Goal: Contribute content: Add original content to the website for others to see

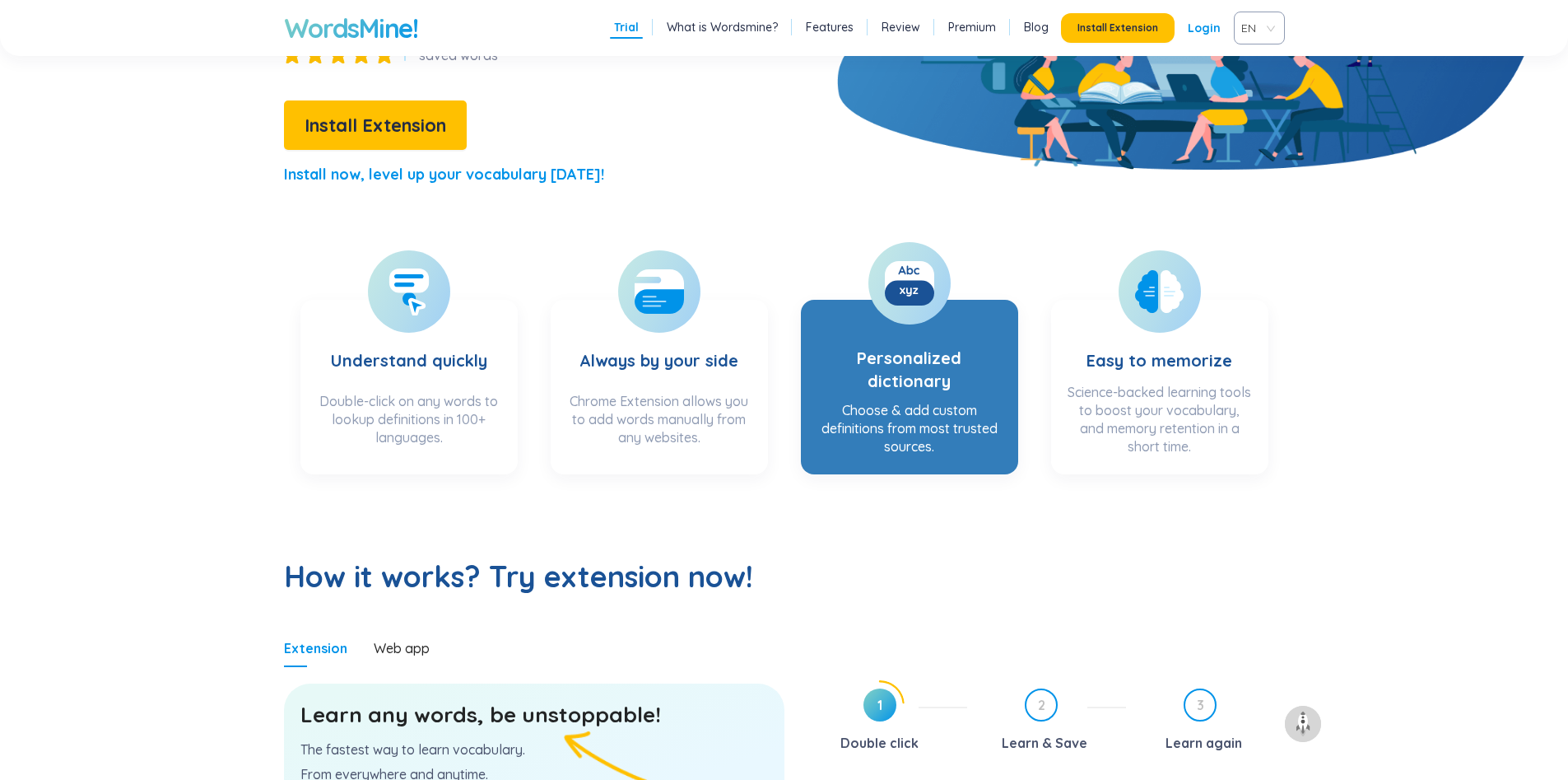
scroll to position [576, 0]
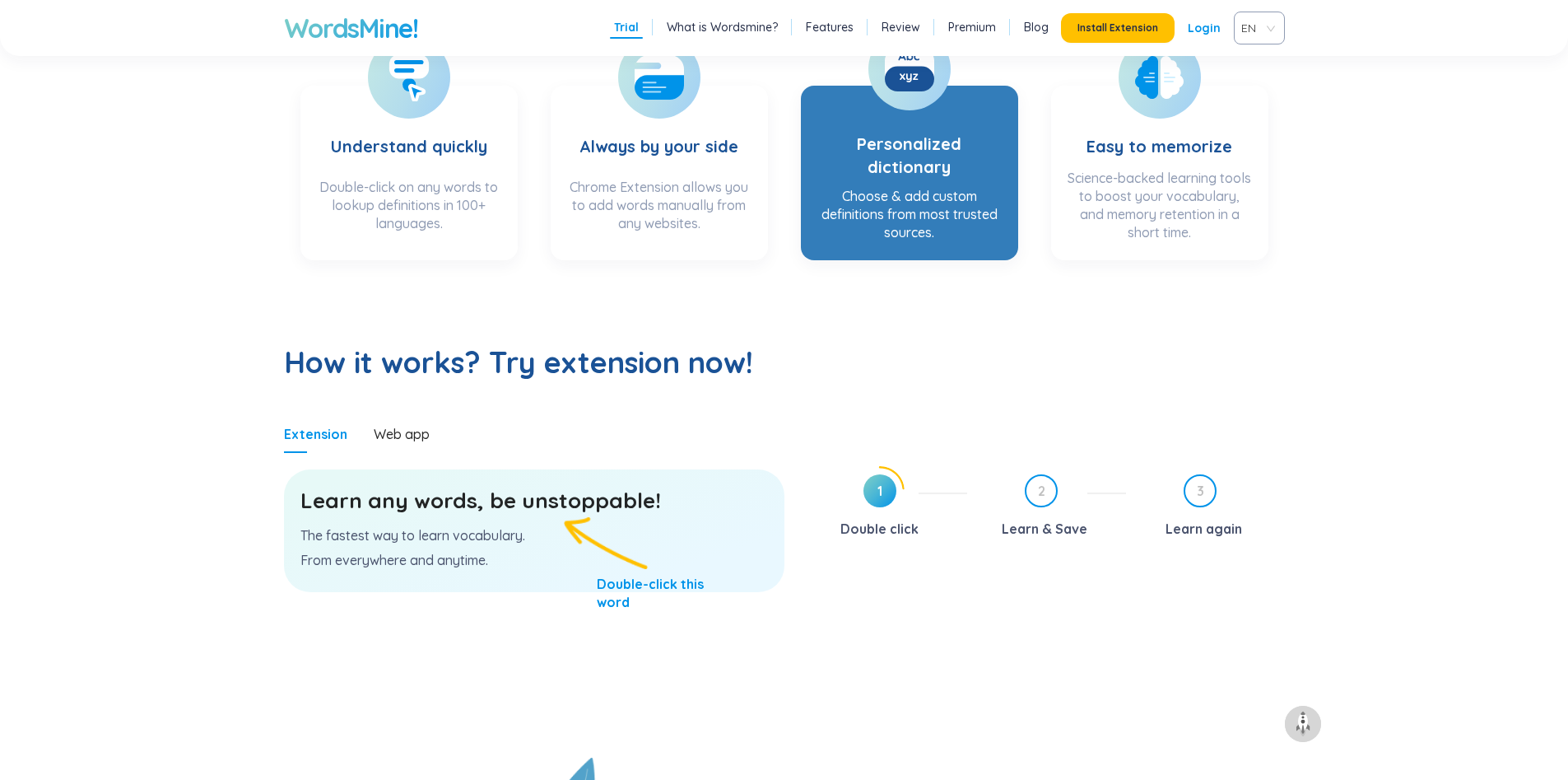
click at [862, 192] on div "Choose & add custom definitions from most trusted sources." at bounding box center [909, 214] width 184 height 55
click at [916, 109] on h3 "Personalized dictionary" at bounding box center [909, 139] width 184 height 79
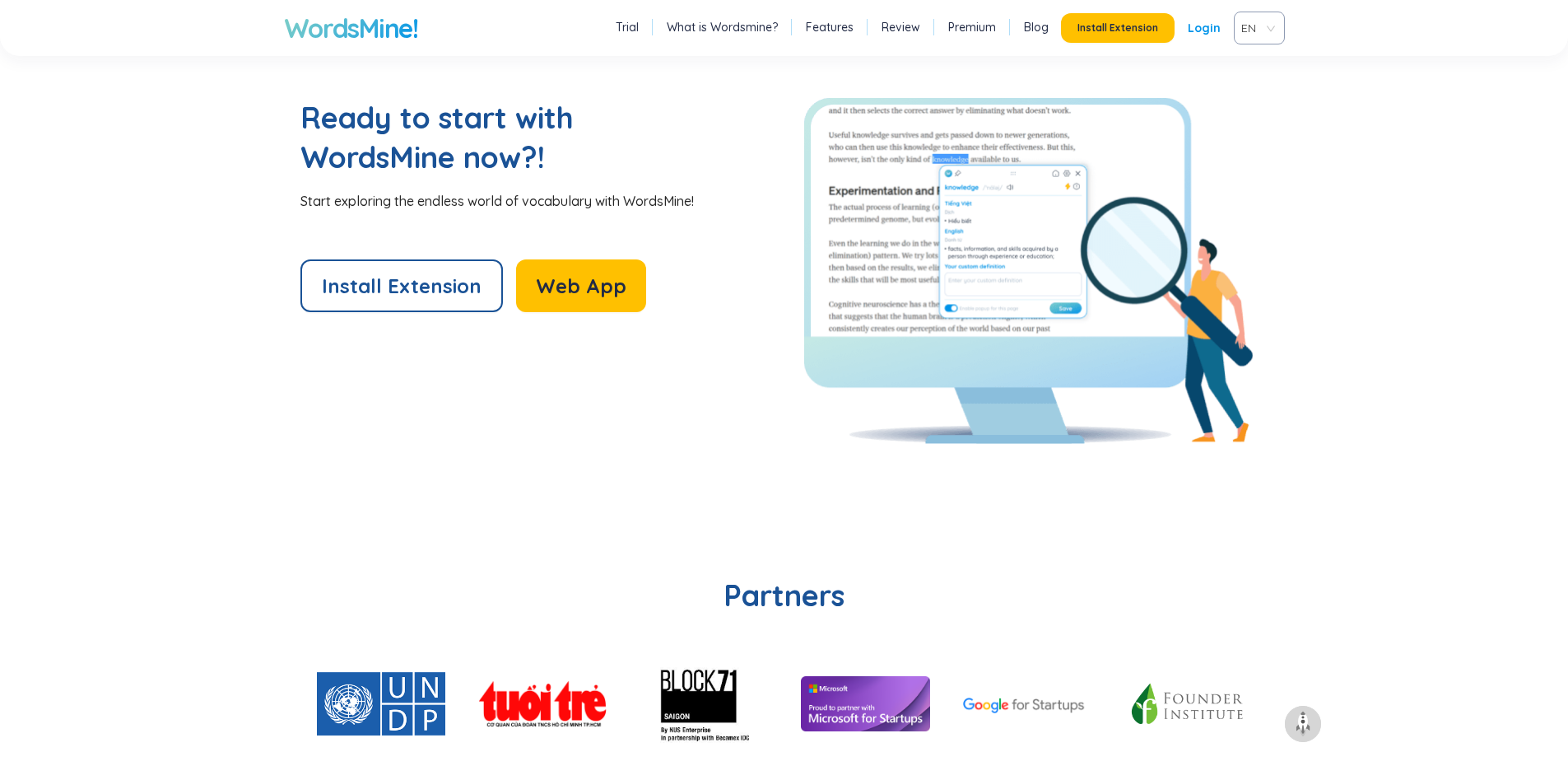
scroll to position [3539, 0]
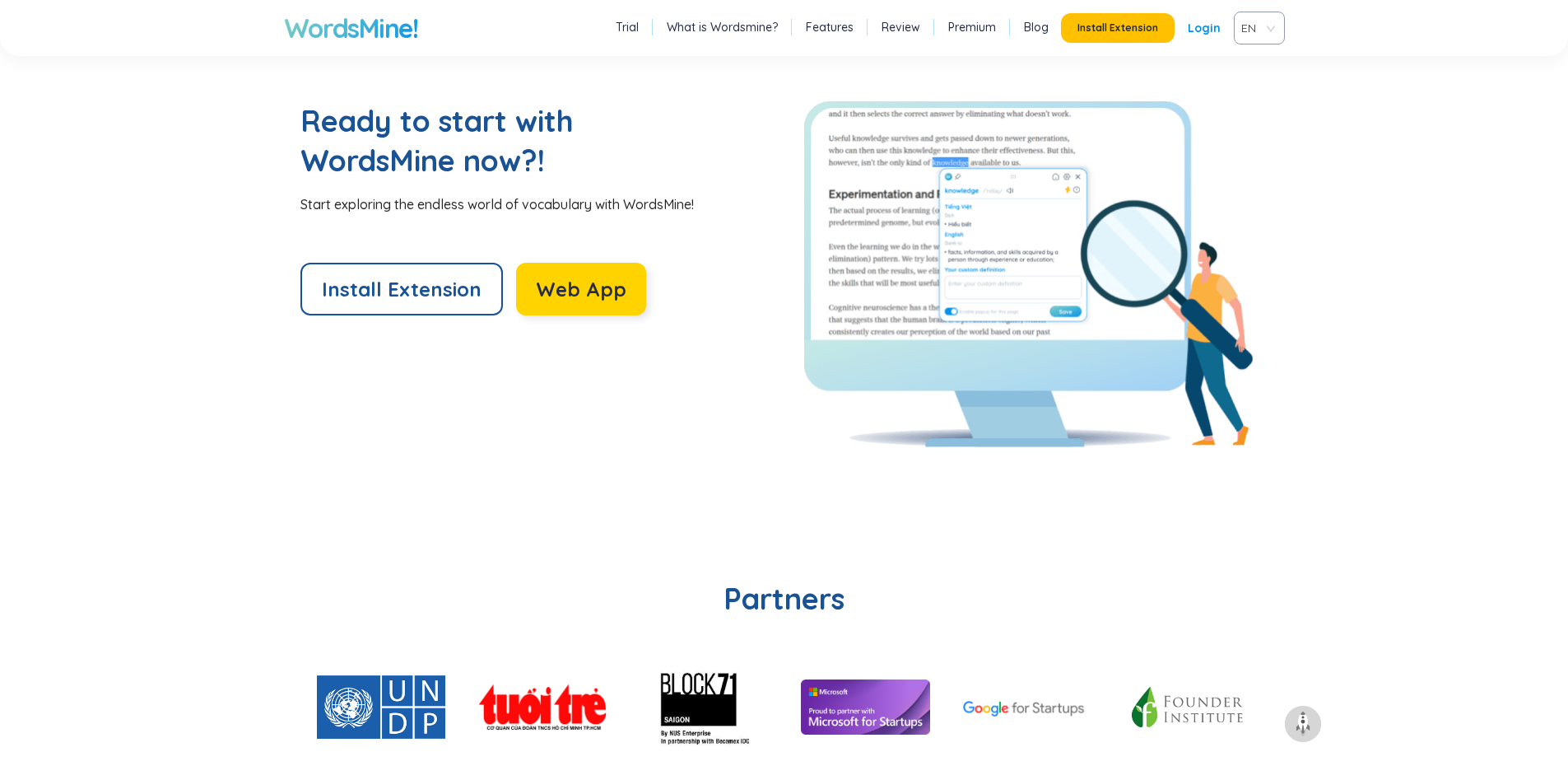
click at [600, 301] on span "Web App" at bounding box center [581, 289] width 90 height 26
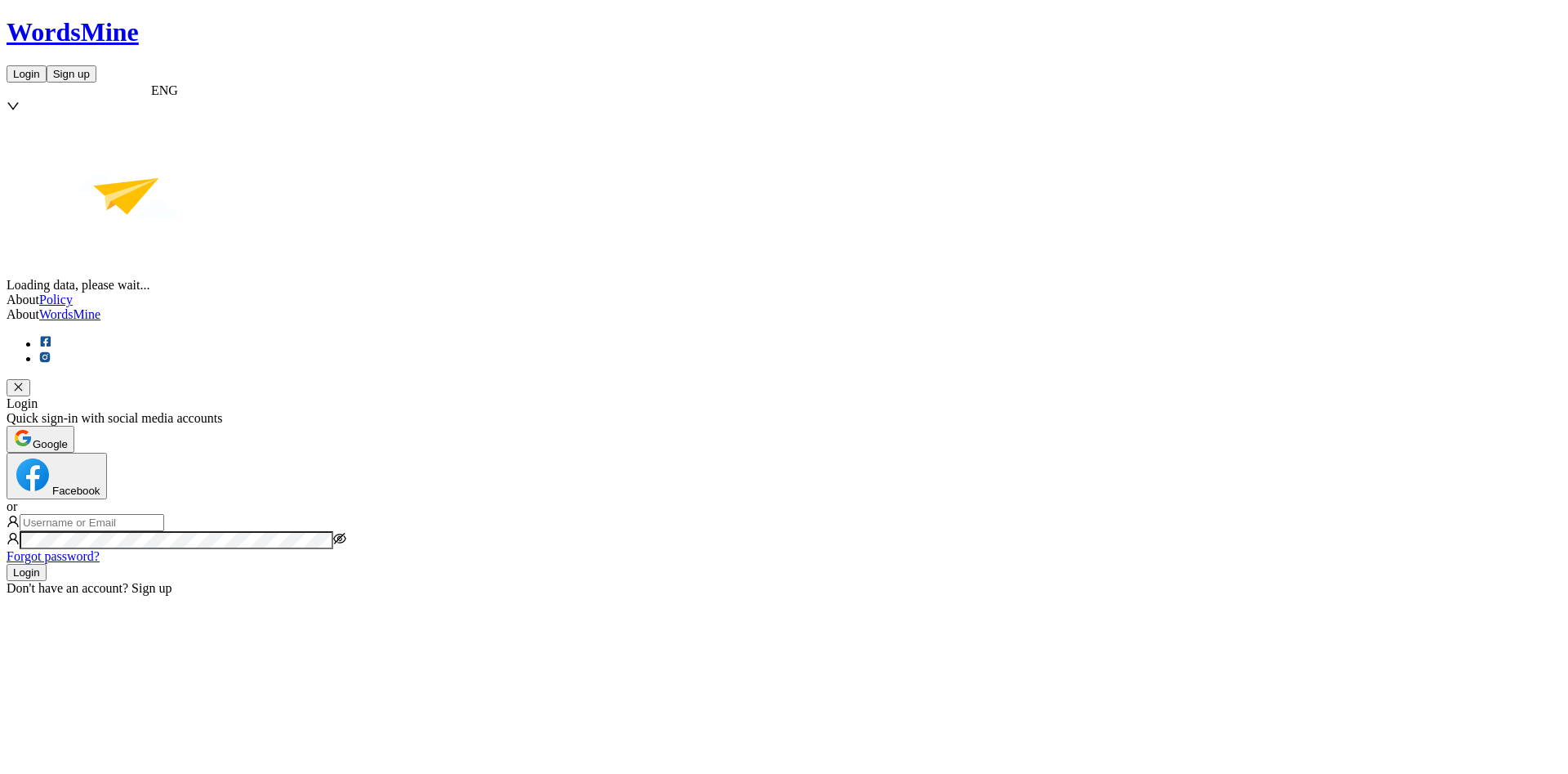
click at [68, 438] on span "Google" at bounding box center [51, 444] width 36 height 12
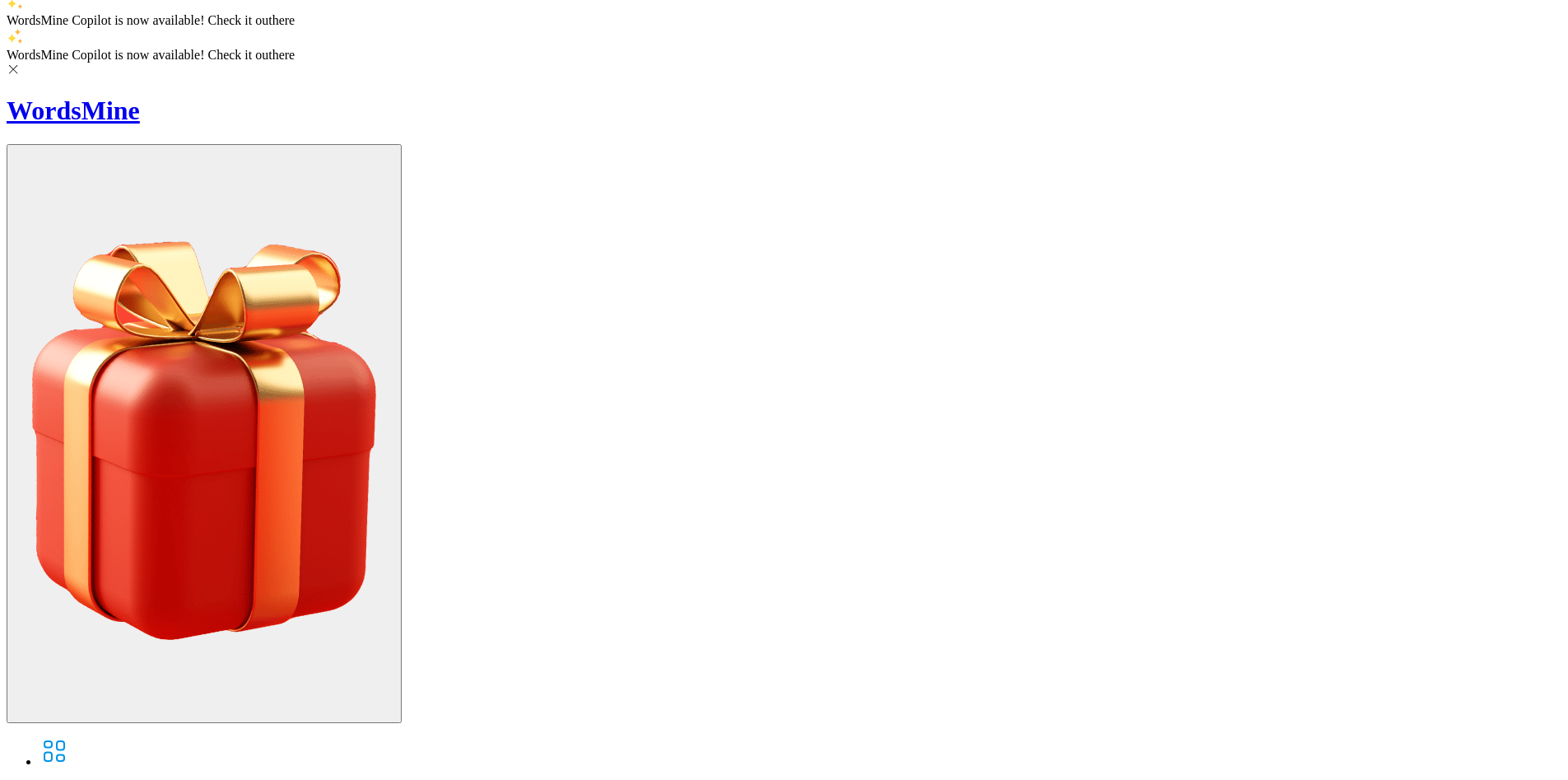
scroll to position [135, 0]
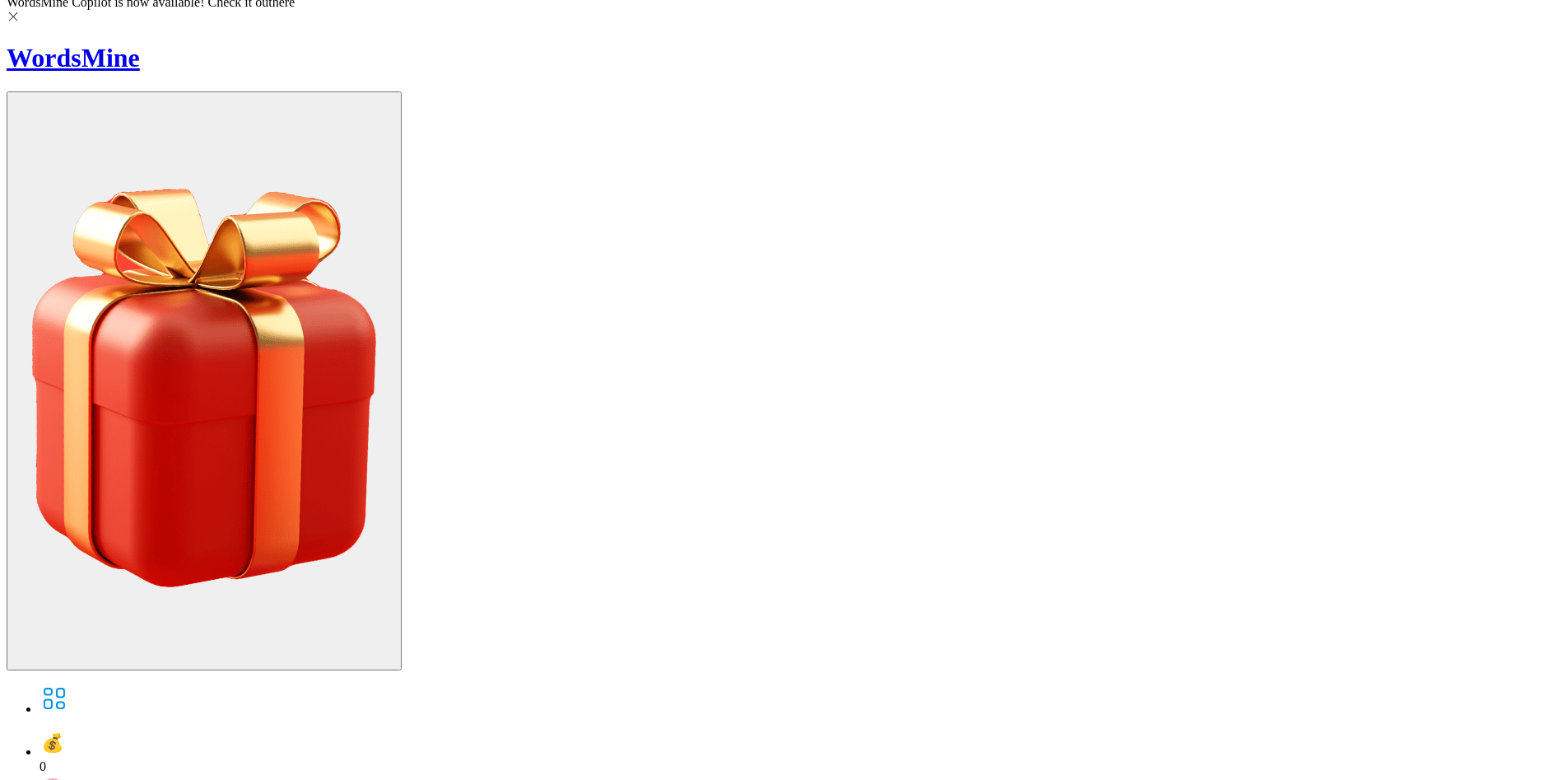
checkbox input "true"
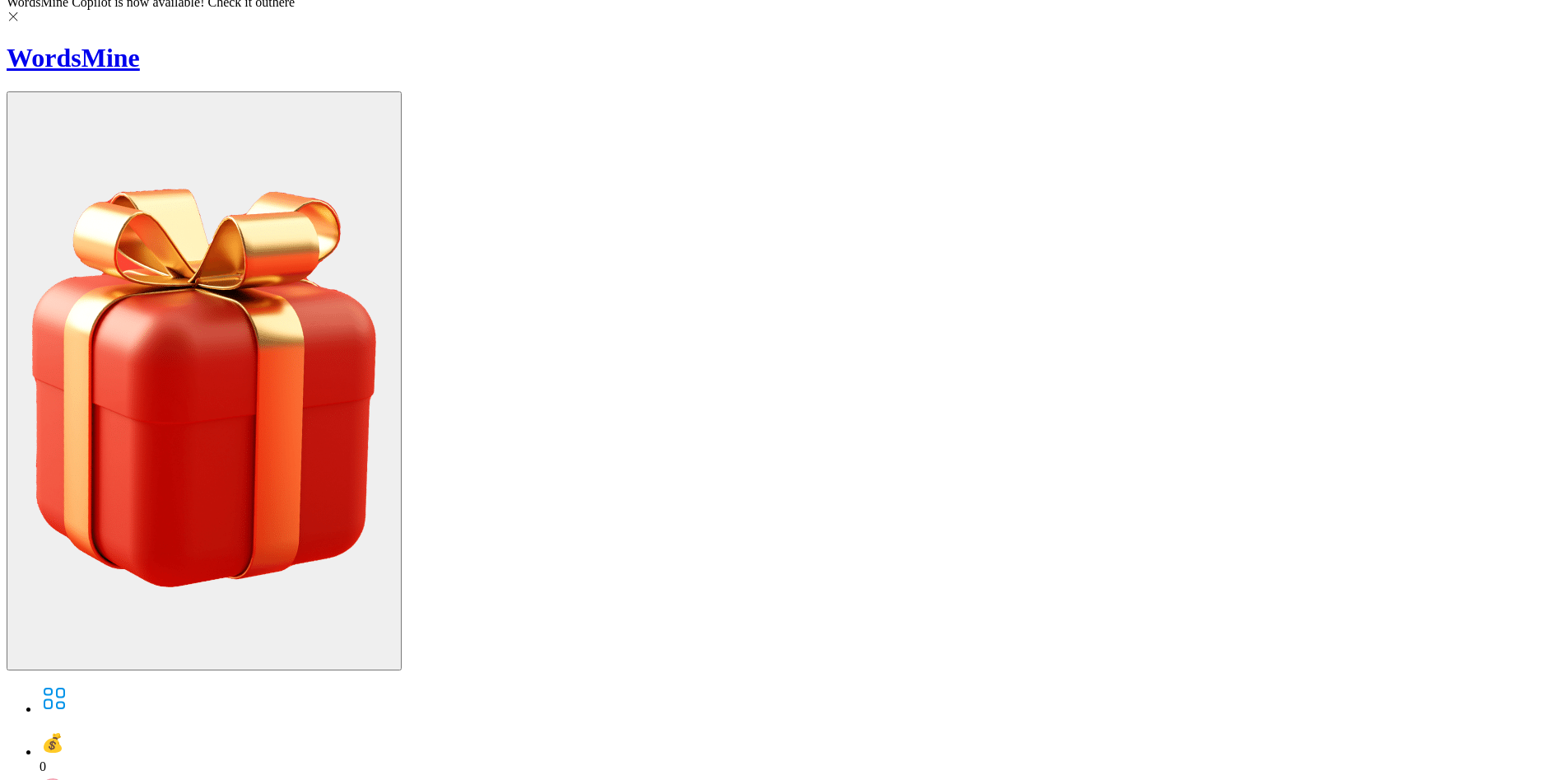
checkbox input "true"
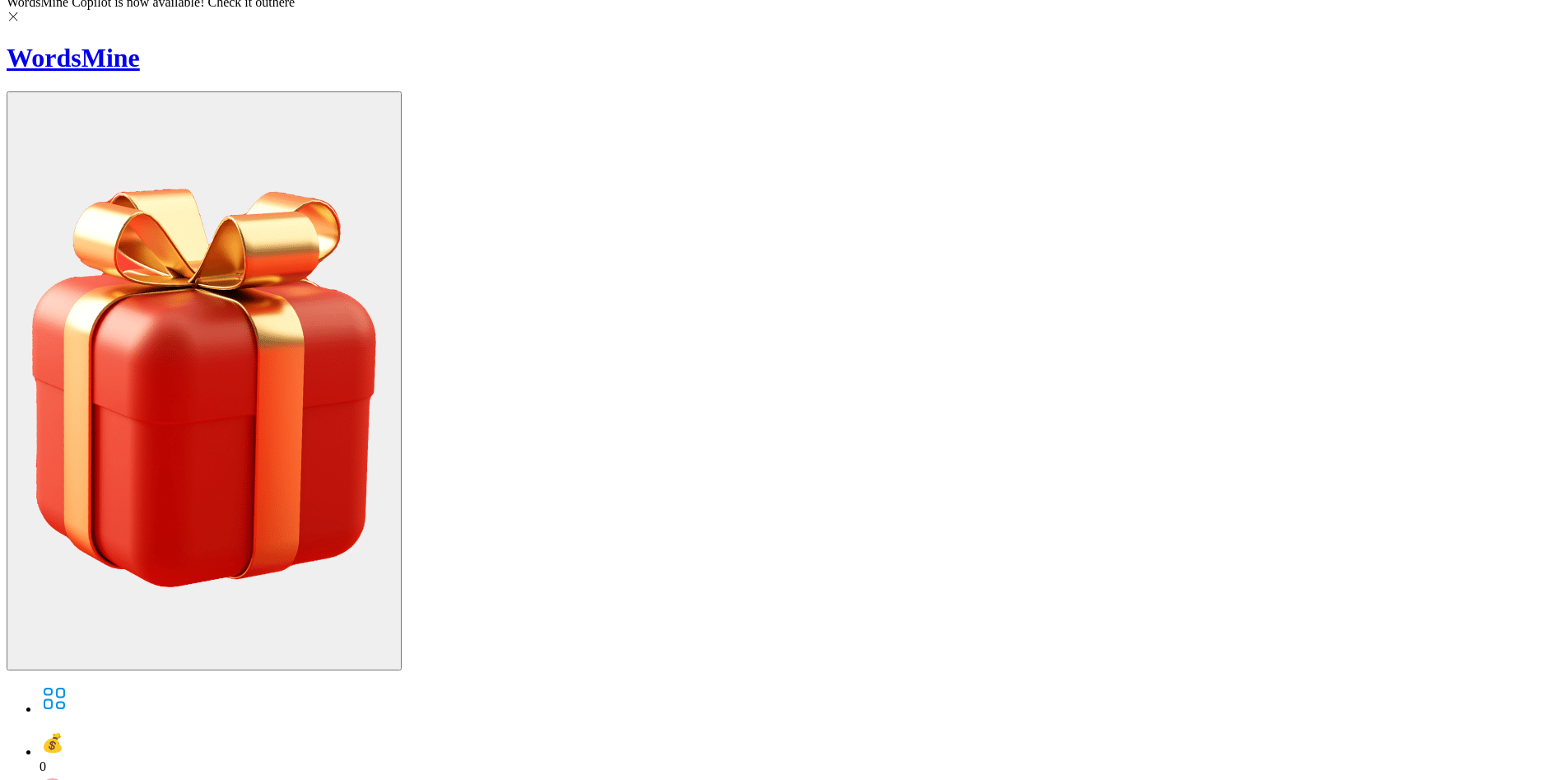
checkbox input "false"
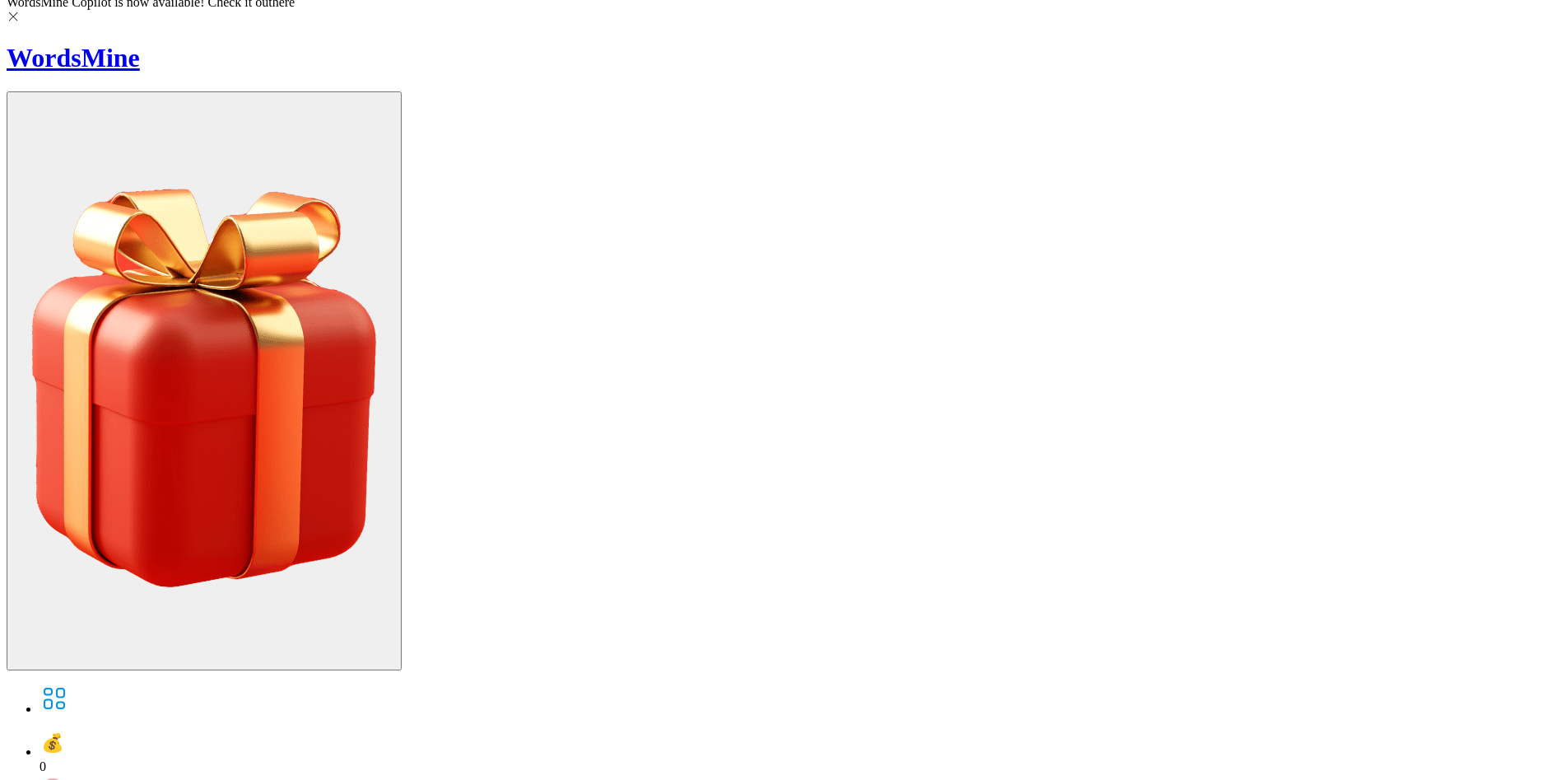
checkbox input "false"
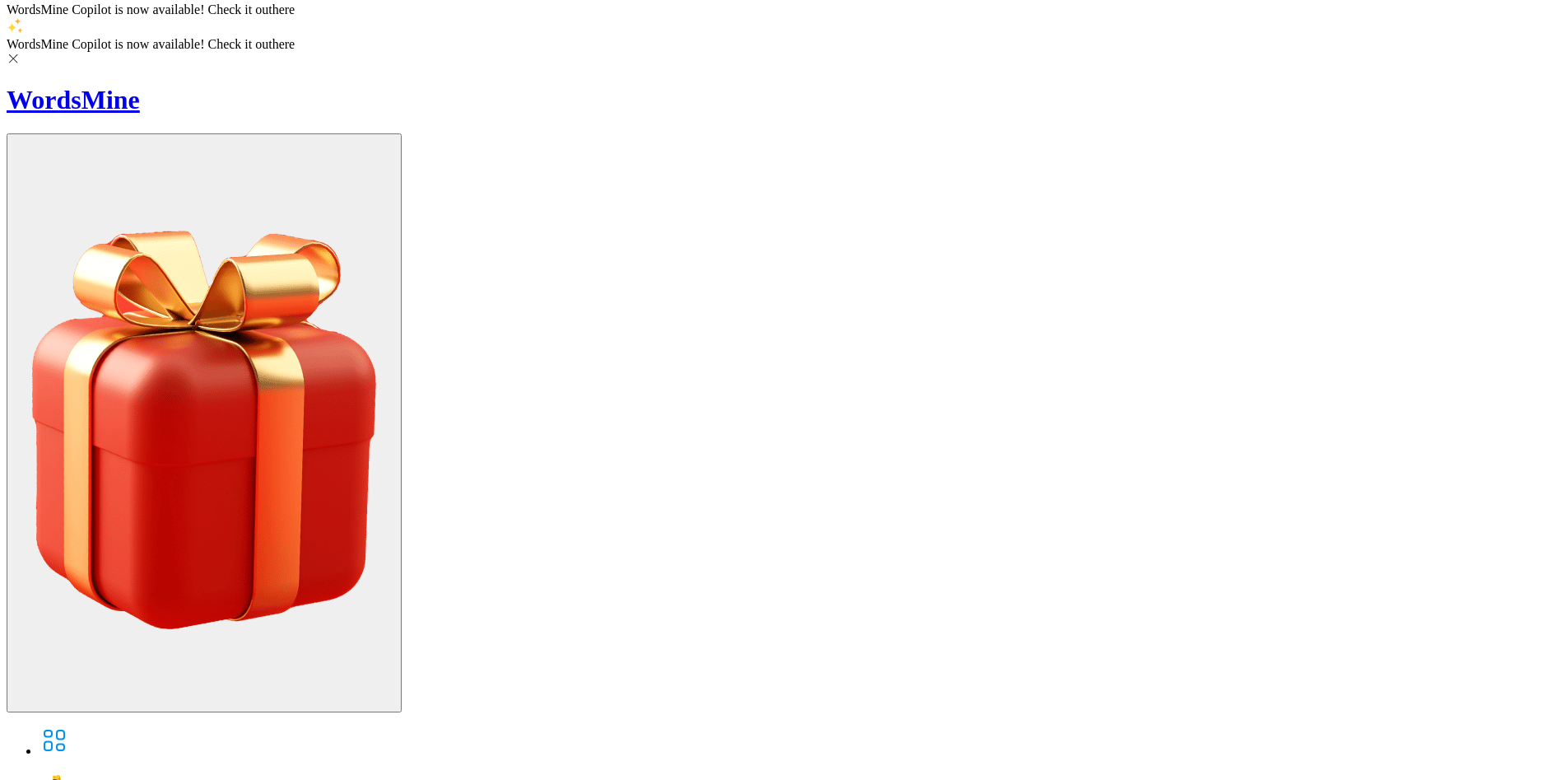
scroll to position [53, 0]
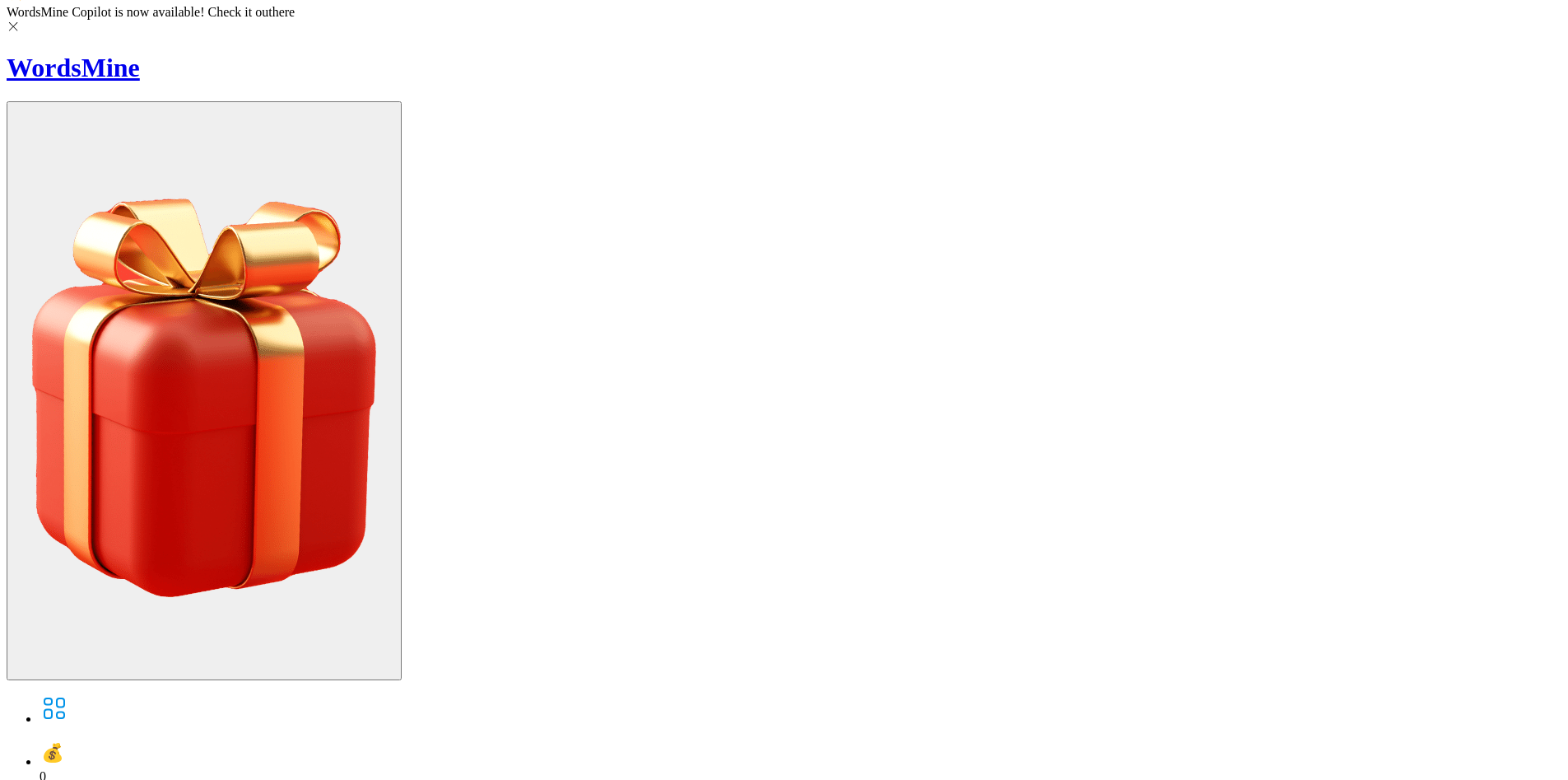
scroll to position [135, 0]
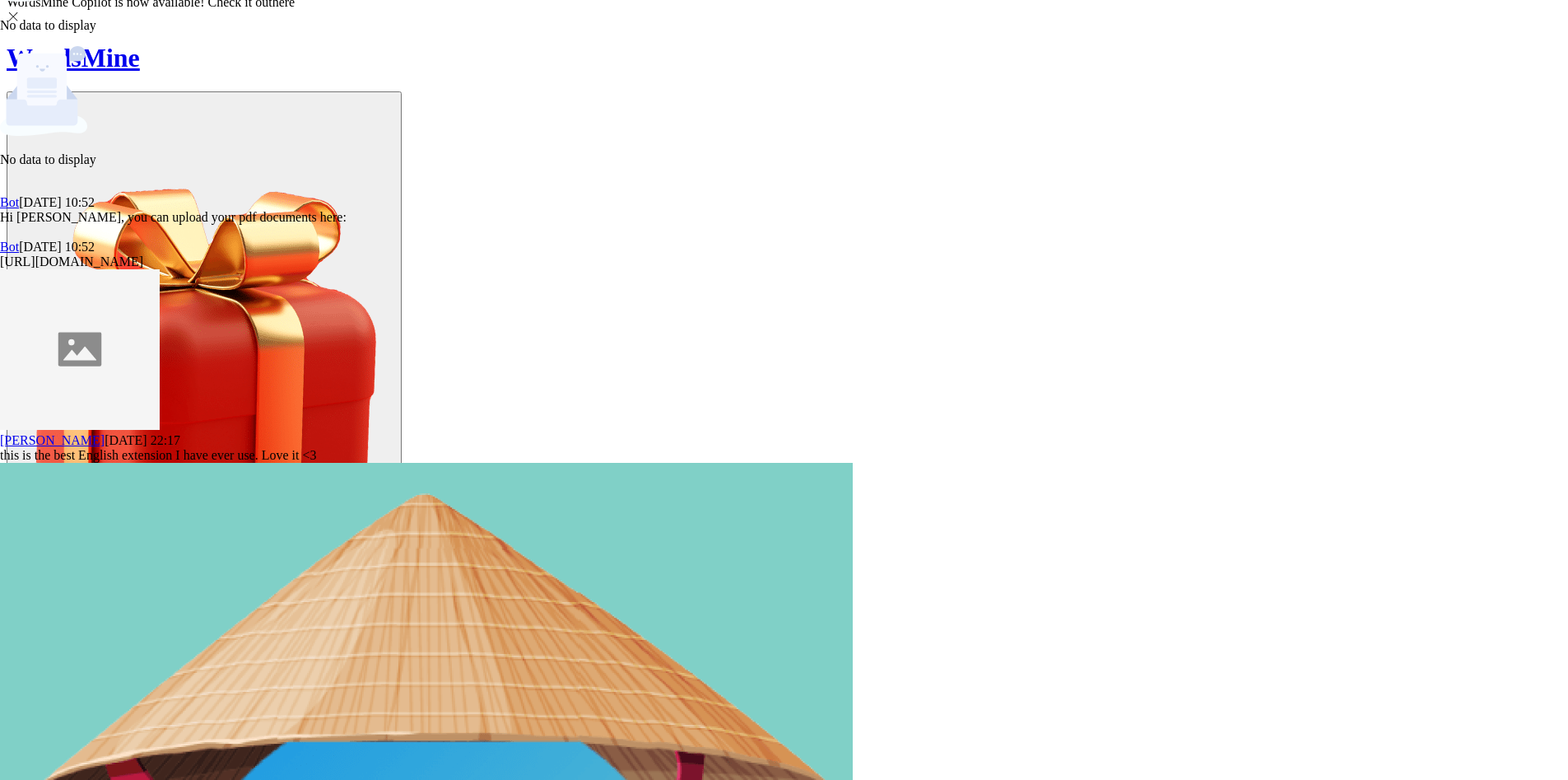
scroll to position [18887, 0]
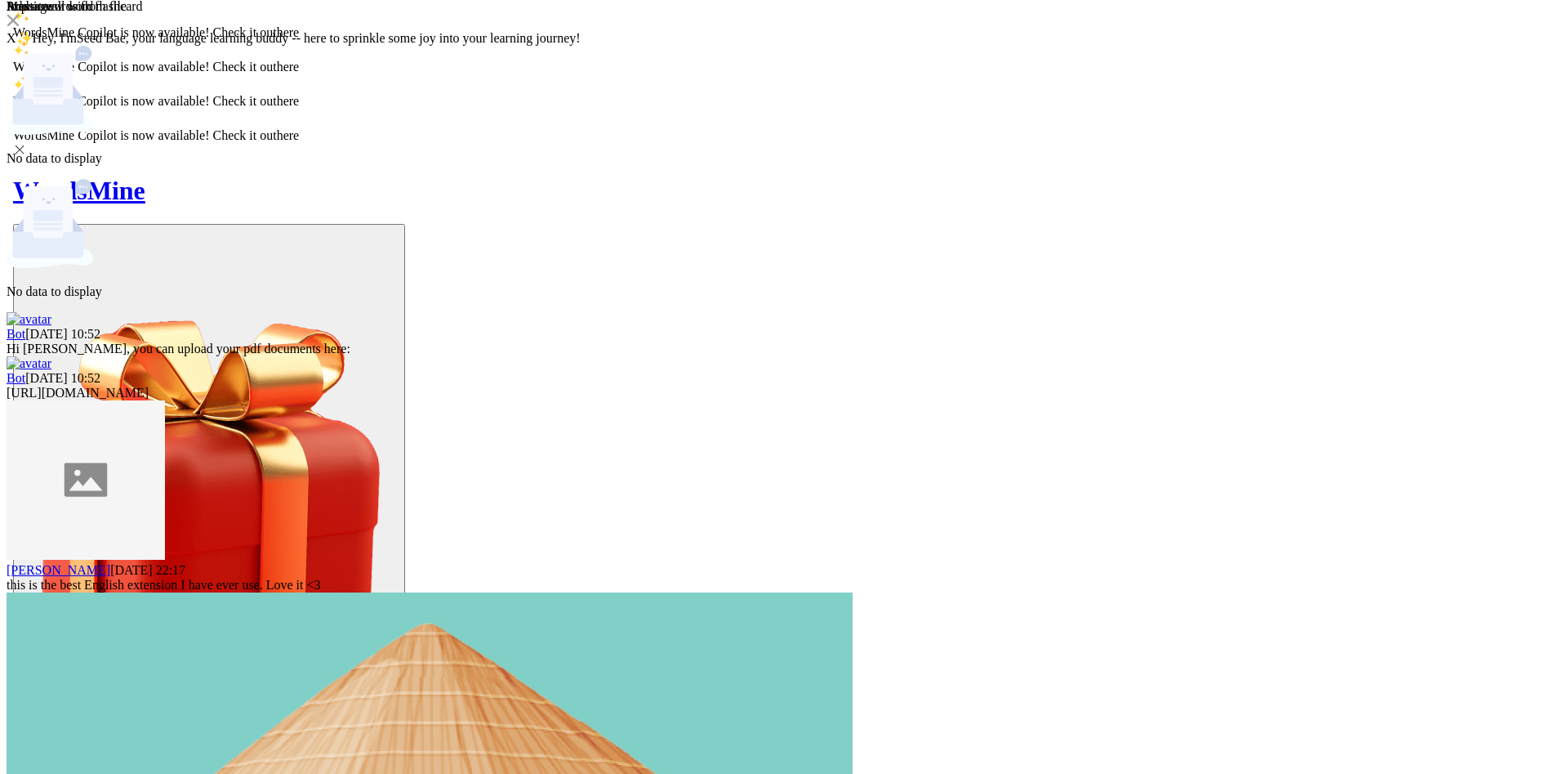
scroll to position [134, 0]
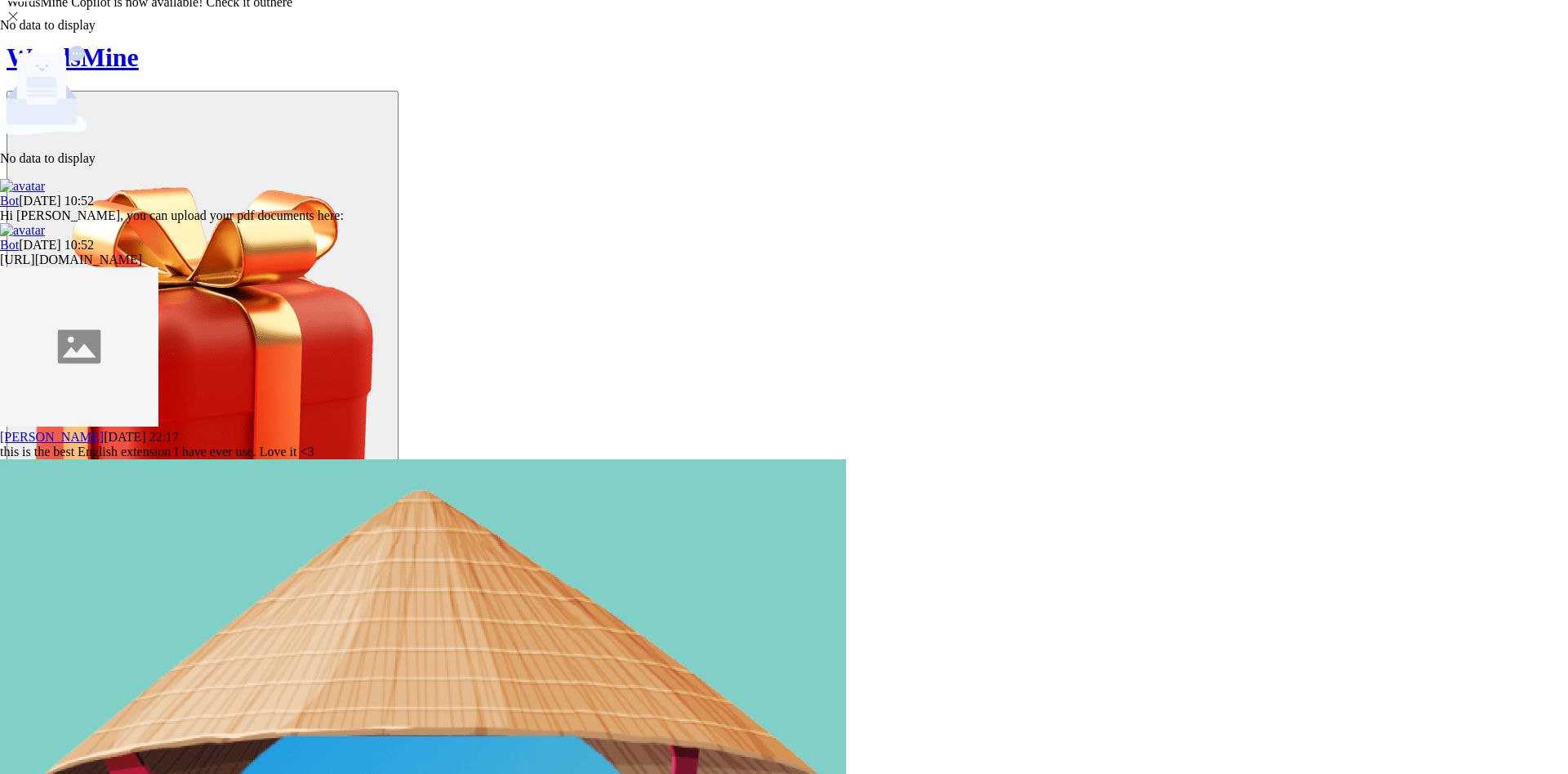
paste input "Aligns"
type input "Align"
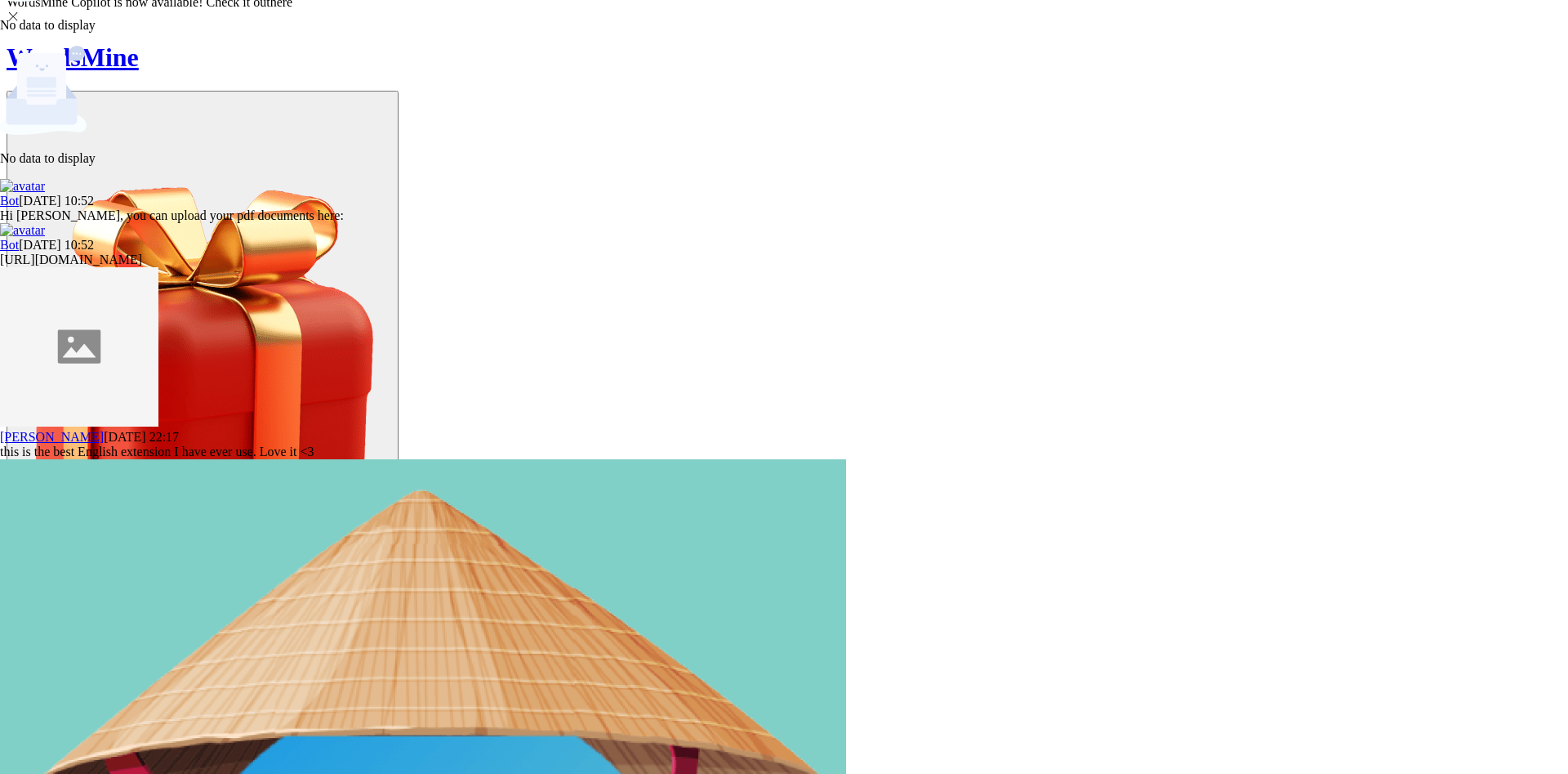
scroll to position [526, 0]
drag, startPoint x: 798, startPoint y: 269, endPoint x: 1024, endPoint y: 270, distance: 226.0
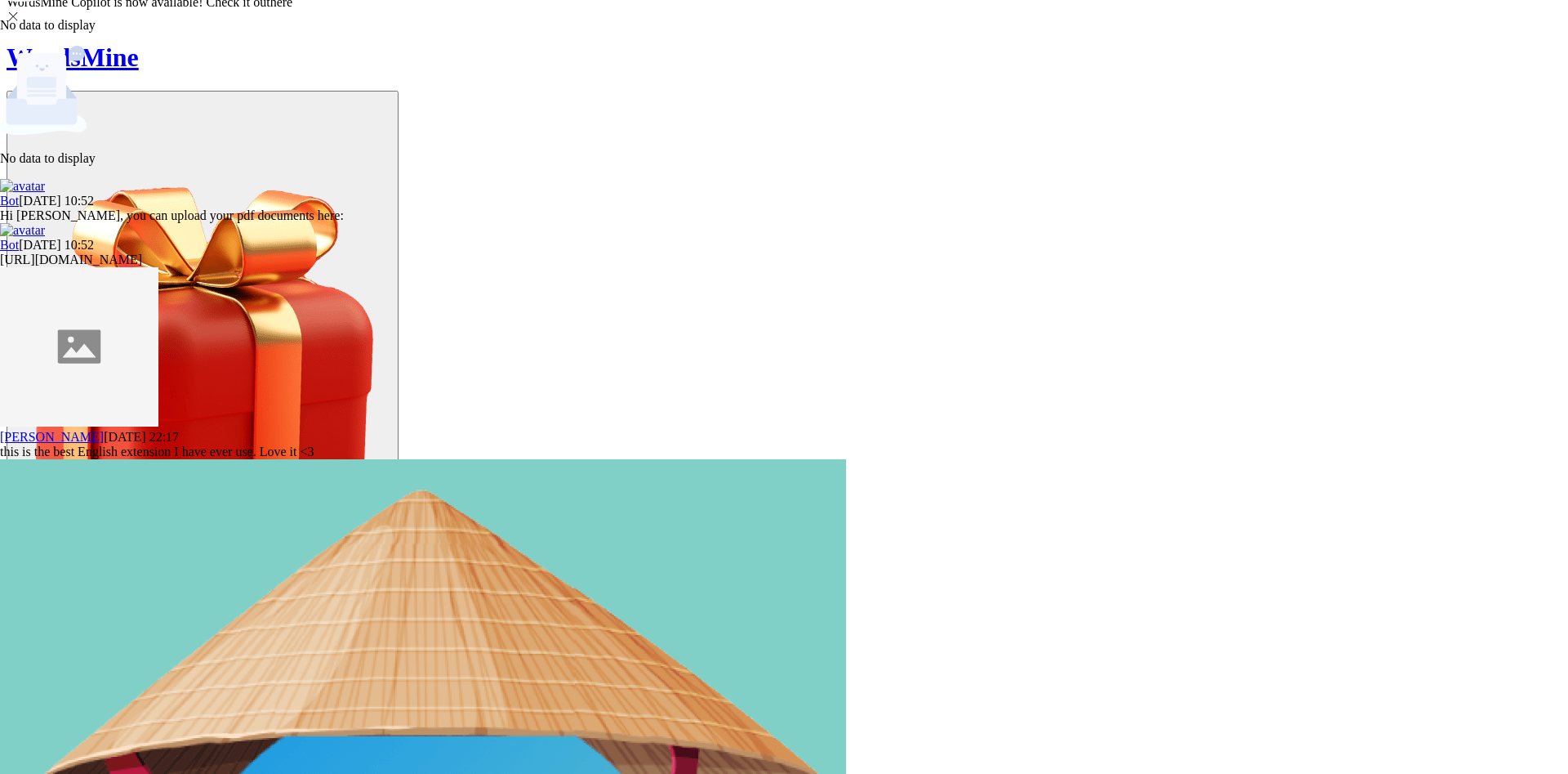
copy span "Place or arrange (things) in a straight line."
paste textarea "Place or arrange (things) in a straight line."
drag, startPoint x: 798, startPoint y: 308, endPoint x: 872, endPoint y: 406, distance: 122.8
drag, startPoint x: 1048, startPoint y: 332, endPoint x: 961, endPoint y: 335, distance: 87.1
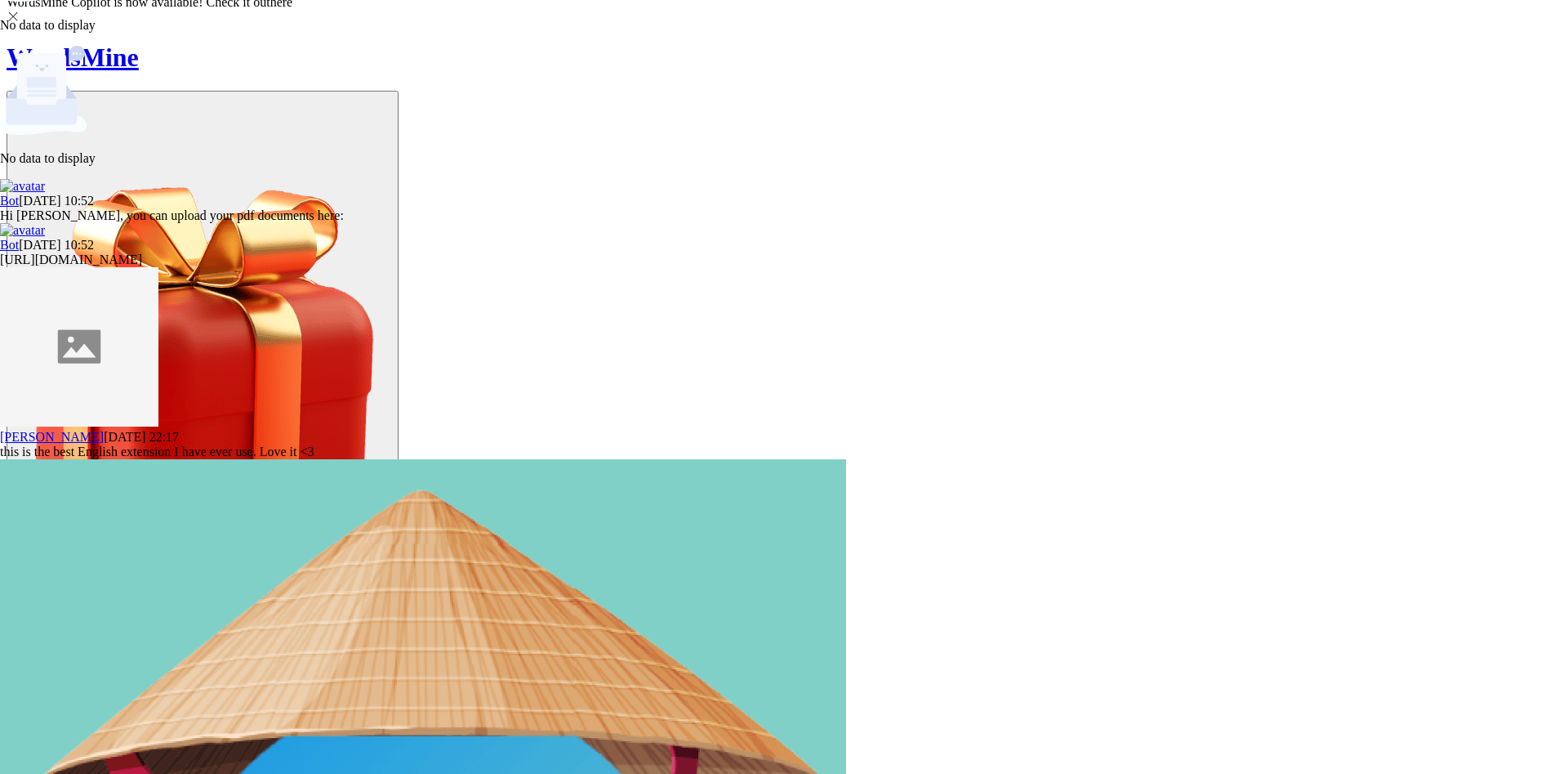
drag, startPoint x: 817, startPoint y: 306, endPoint x: 842, endPoint y: 367, distance: 65.9
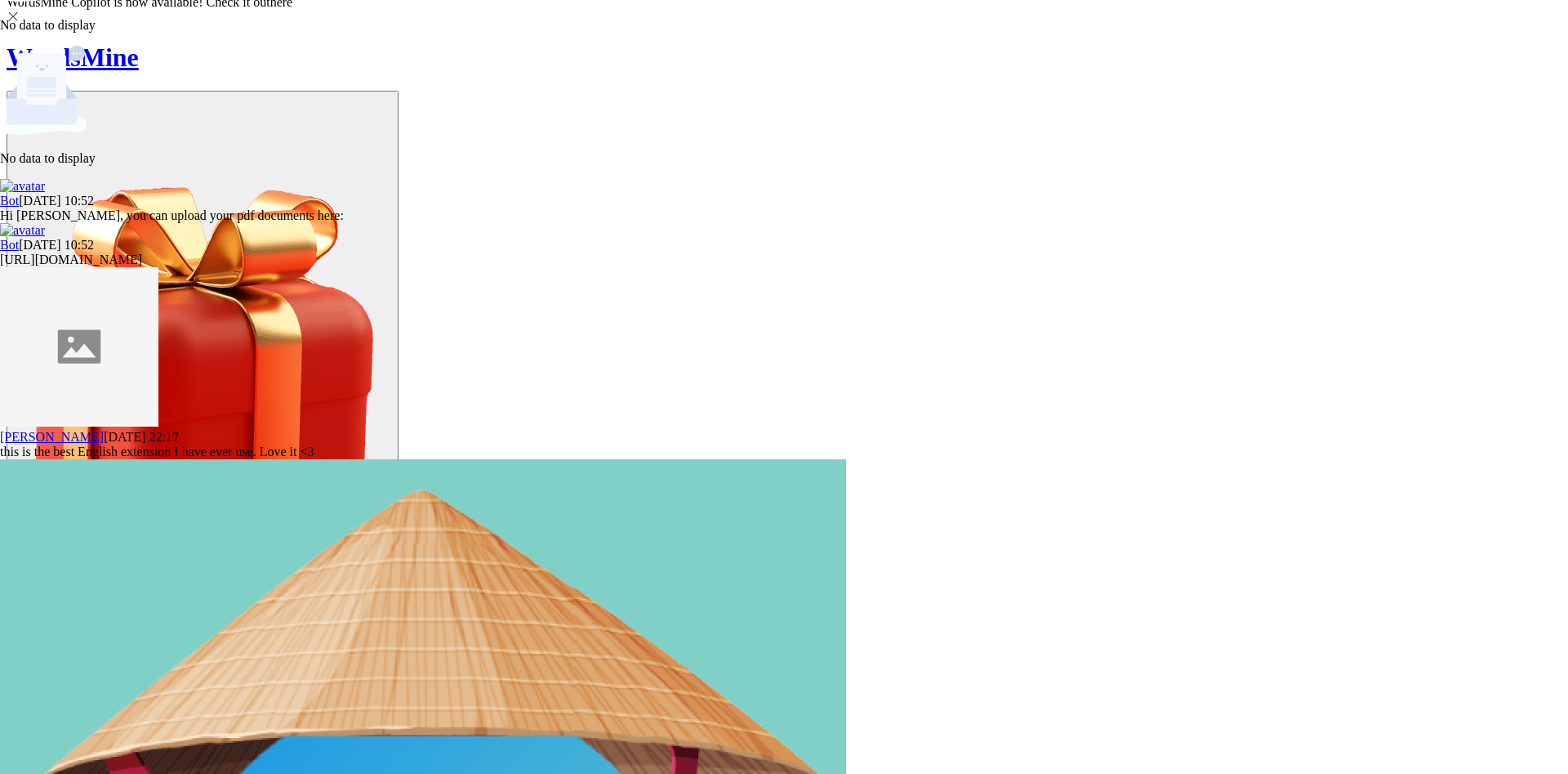
type textarea "P"
drag, startPoint x: 796, startPoint y: 261, endPoint x: 995, endPoint y: 398, distance: 241.6
copy ul "Place or arrange (things) in a straight line. gently brush the surface to align…"
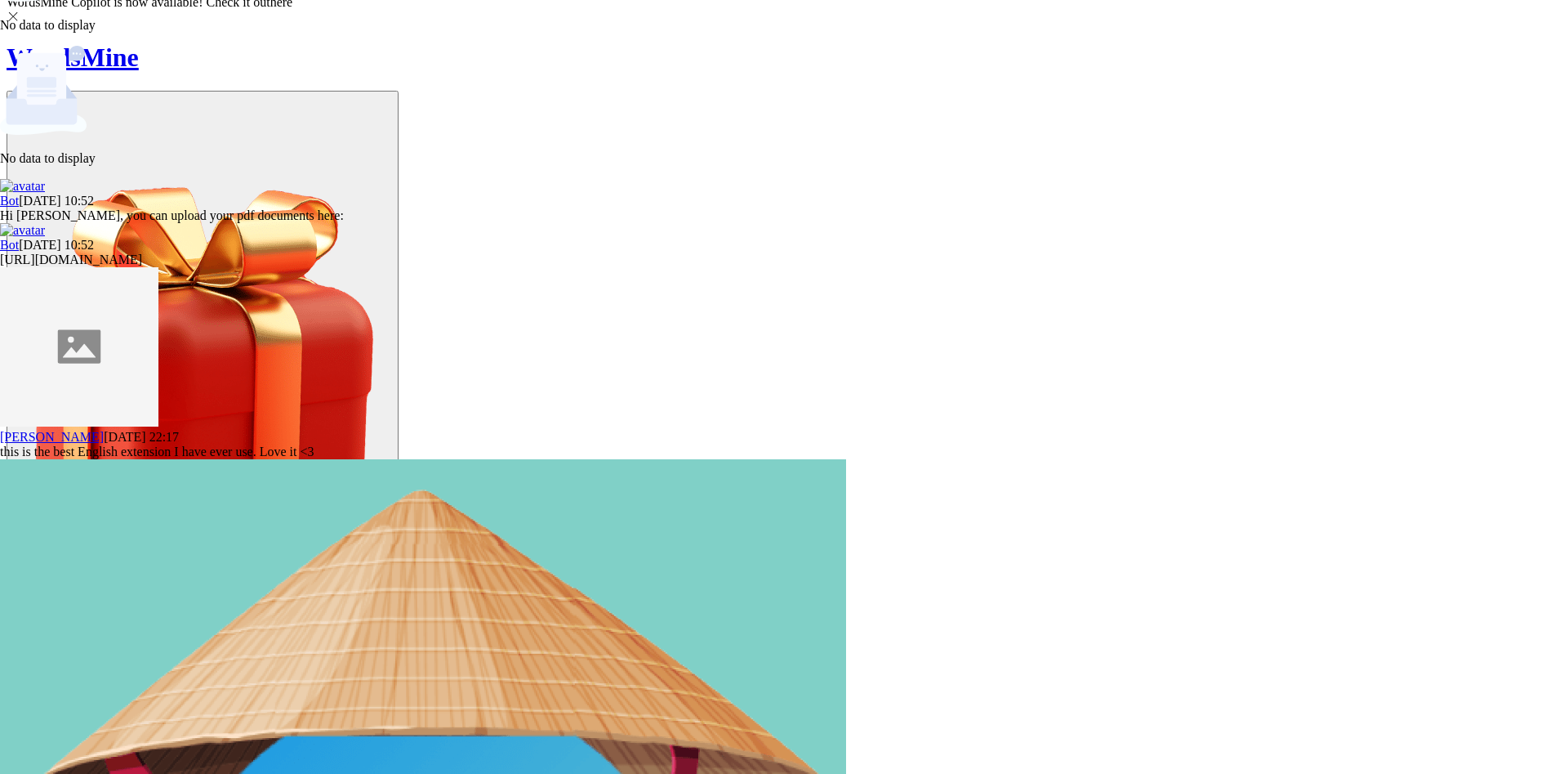
paste textarea "Place or arrange (things) in a straight line. gently brush the surface to align…"
drag, startPoint x: 766, startPoint y: 288, endPoint x: 761, endPoint y: 434, distance: 146.1
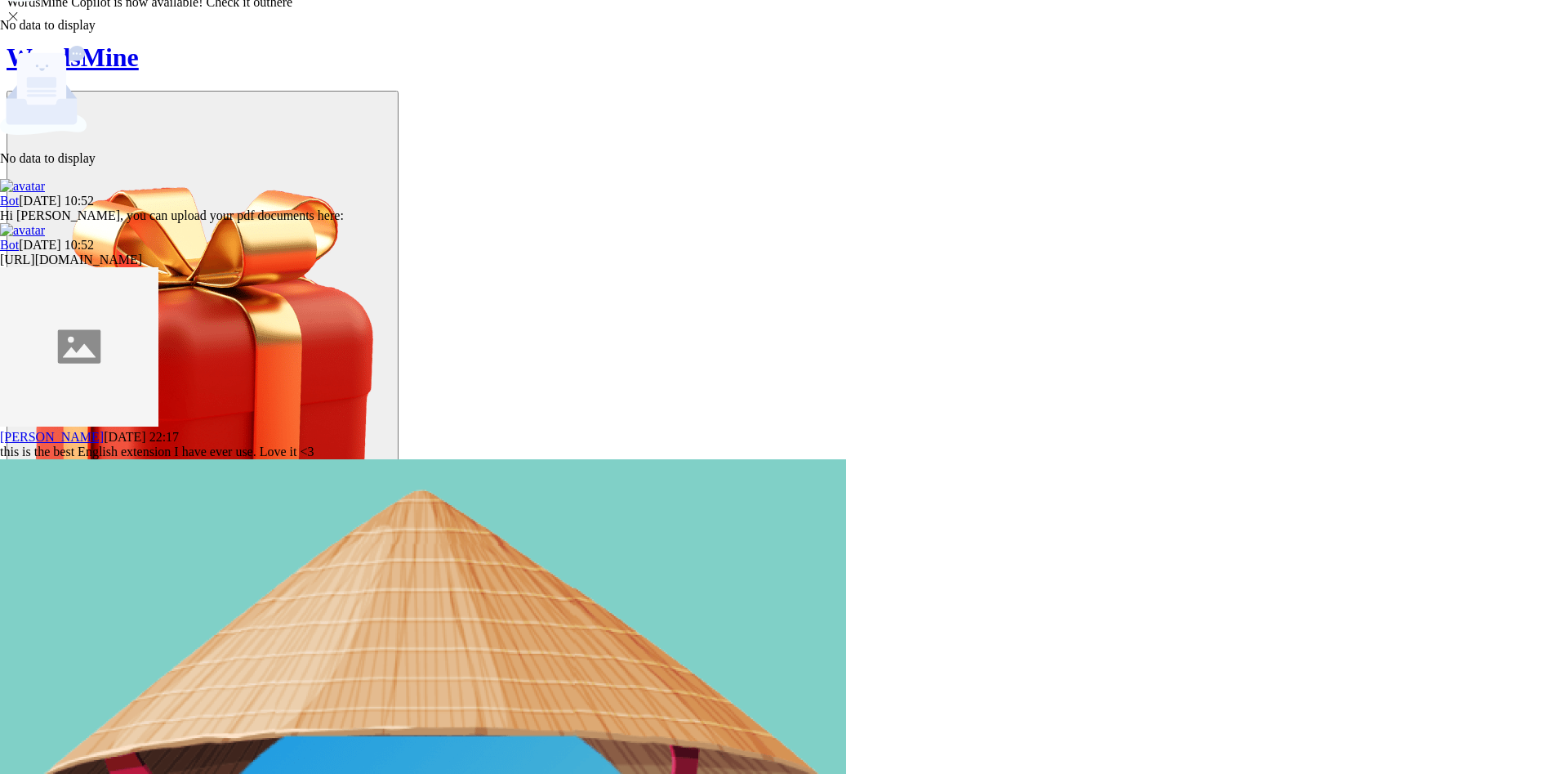
scroll to position [0, 0]
drag, startPoint x: 767, startPoint y: 432, endPoint x: 596, endPoint y: 409, distance: 172.5
drag, startPoint x: 445, startPoint y: 268, endPoint x: 454, endPoint y: 285, distance: 19.2
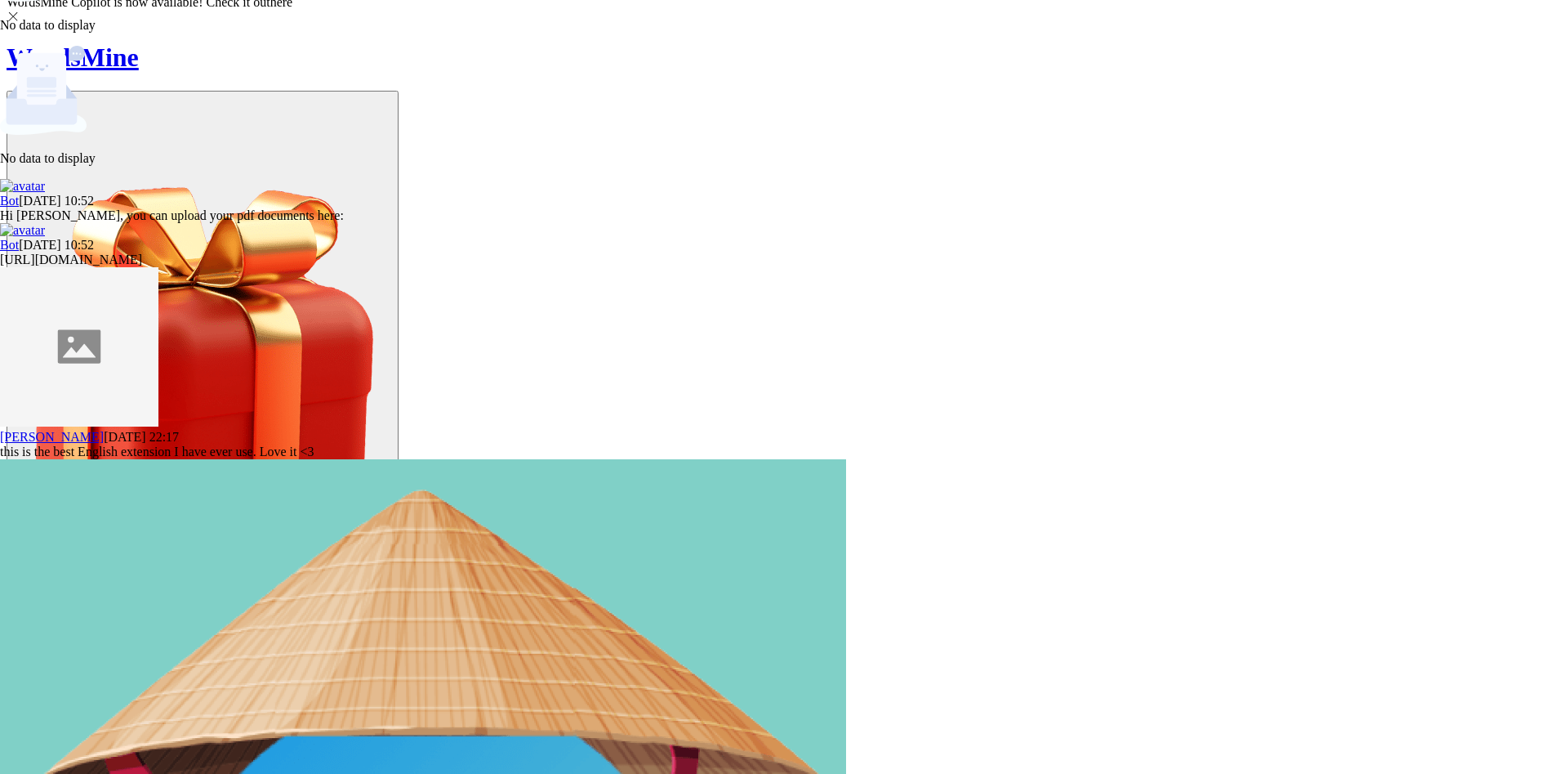
drag, startPoint x: 440, startPoint y: 273, endPoint x: 503, endPoint y: 391, distance: 133.8
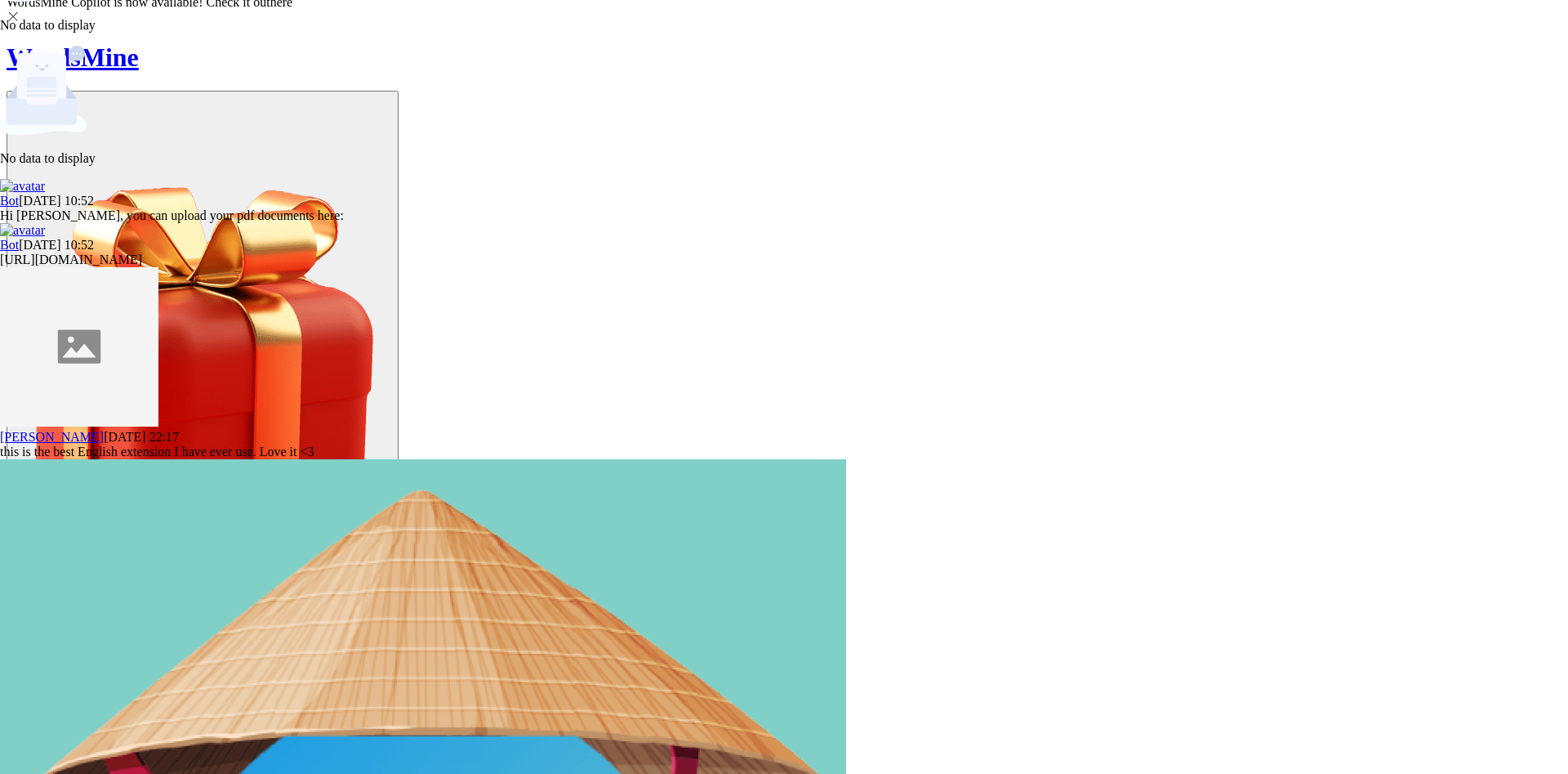
scroll to position [212, 0]
drag, startPoint x: 438, startPoint y: 323, endPoint x: 643, endPoint y: 477, distance: 256.4
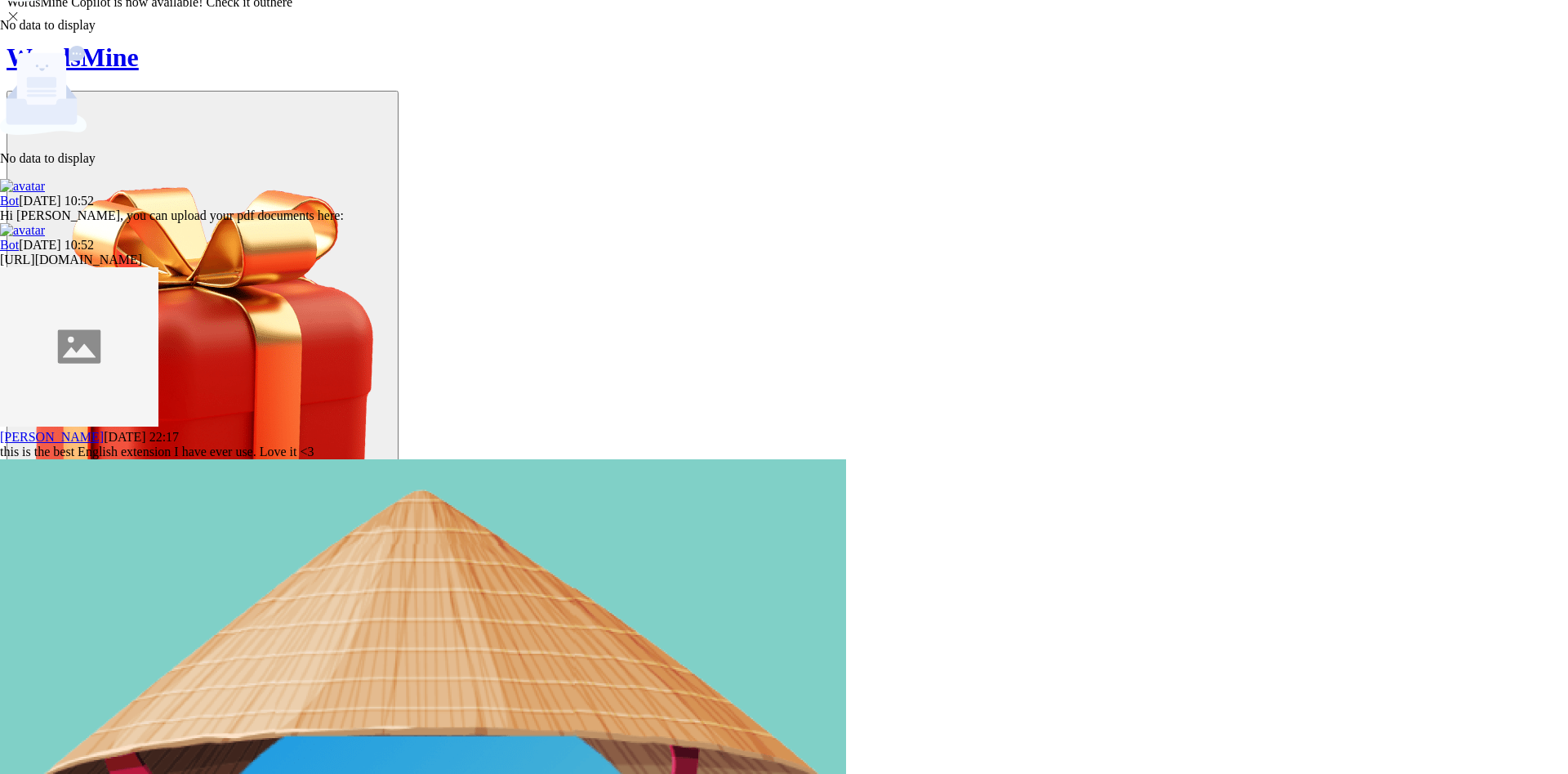
type textarea "- Place or arrange (things) in a straight line. - Give support to (a person, or…"
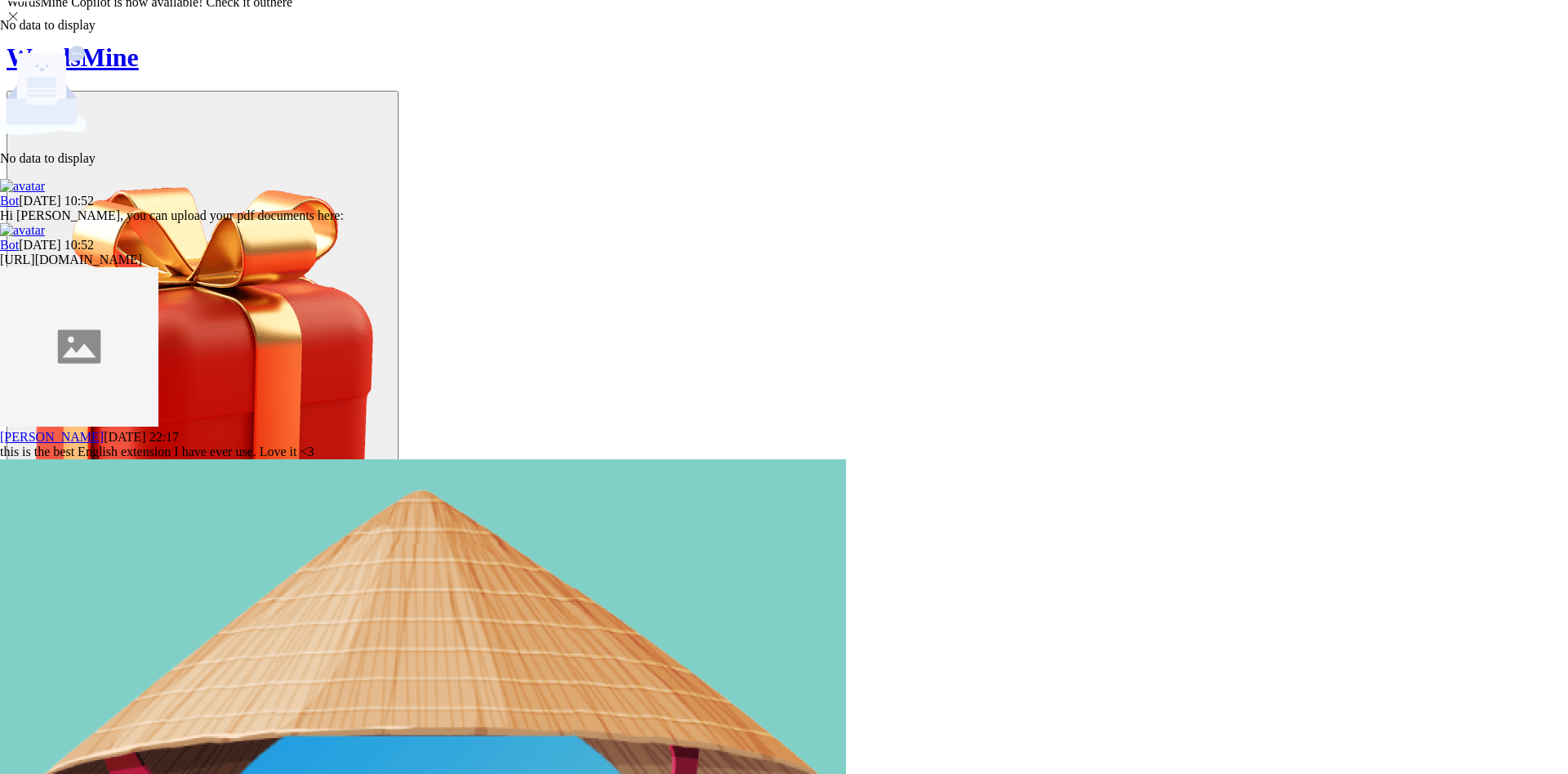
drag, startPoint x: 820, startPoint y: 241, endPoint x: 1033, endPoint y: 304, distance: 222.1
copy div "He aligned himself straight down and put his arms to his side. For each strip p…"
paste textarea "He aligned himself straight down and put his arms to his side. For each strip p…"
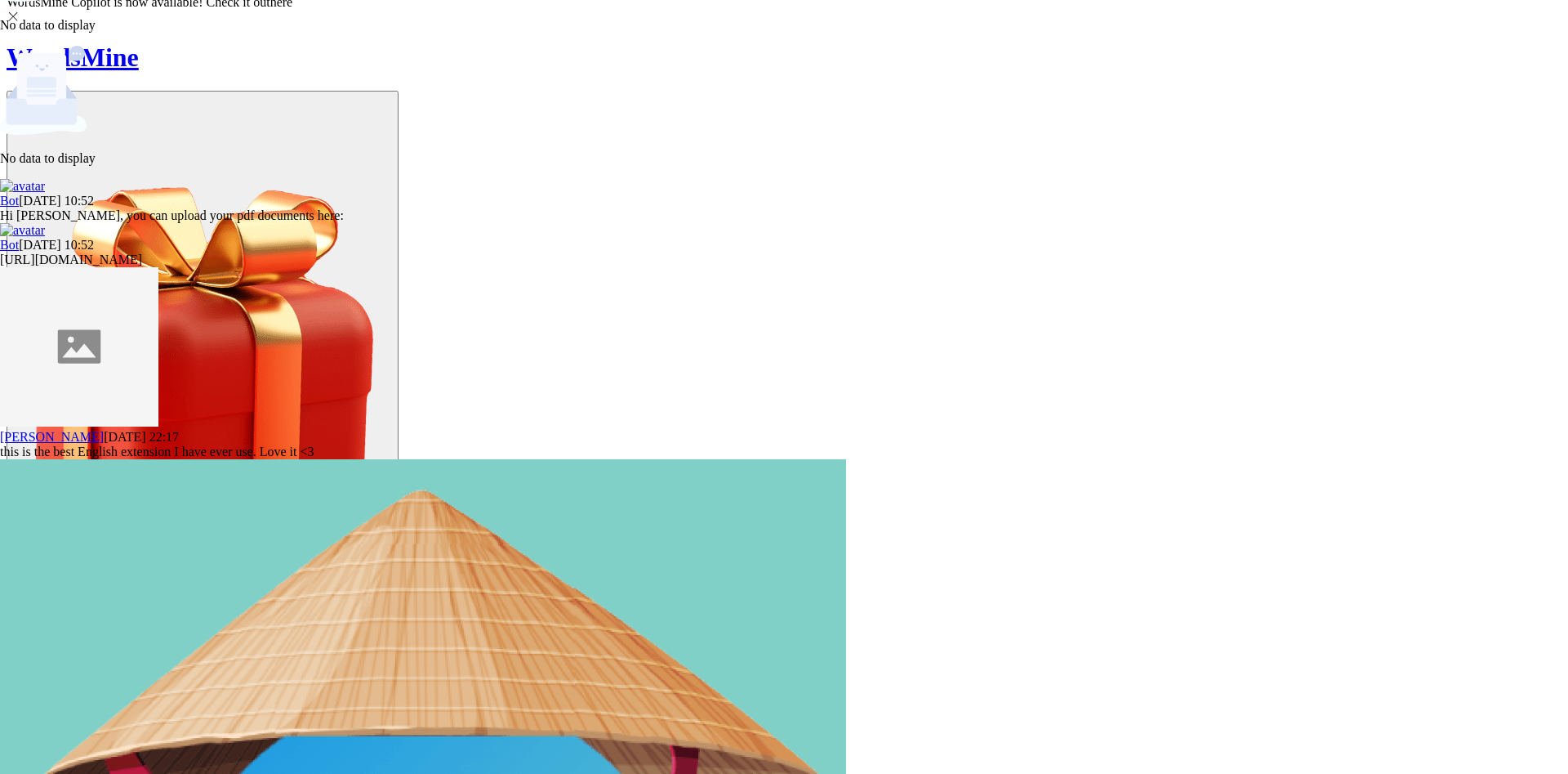
type textarea "- Place or arrange (things) in a straight line. + Eg: He aligned himself straig…"
drag, startPoint x: 441, startPoint y: 252, endPoint x: 748, endPoint y: 357, distance: 324.5
paste textarea "to put things in an exact line or make them parallel"
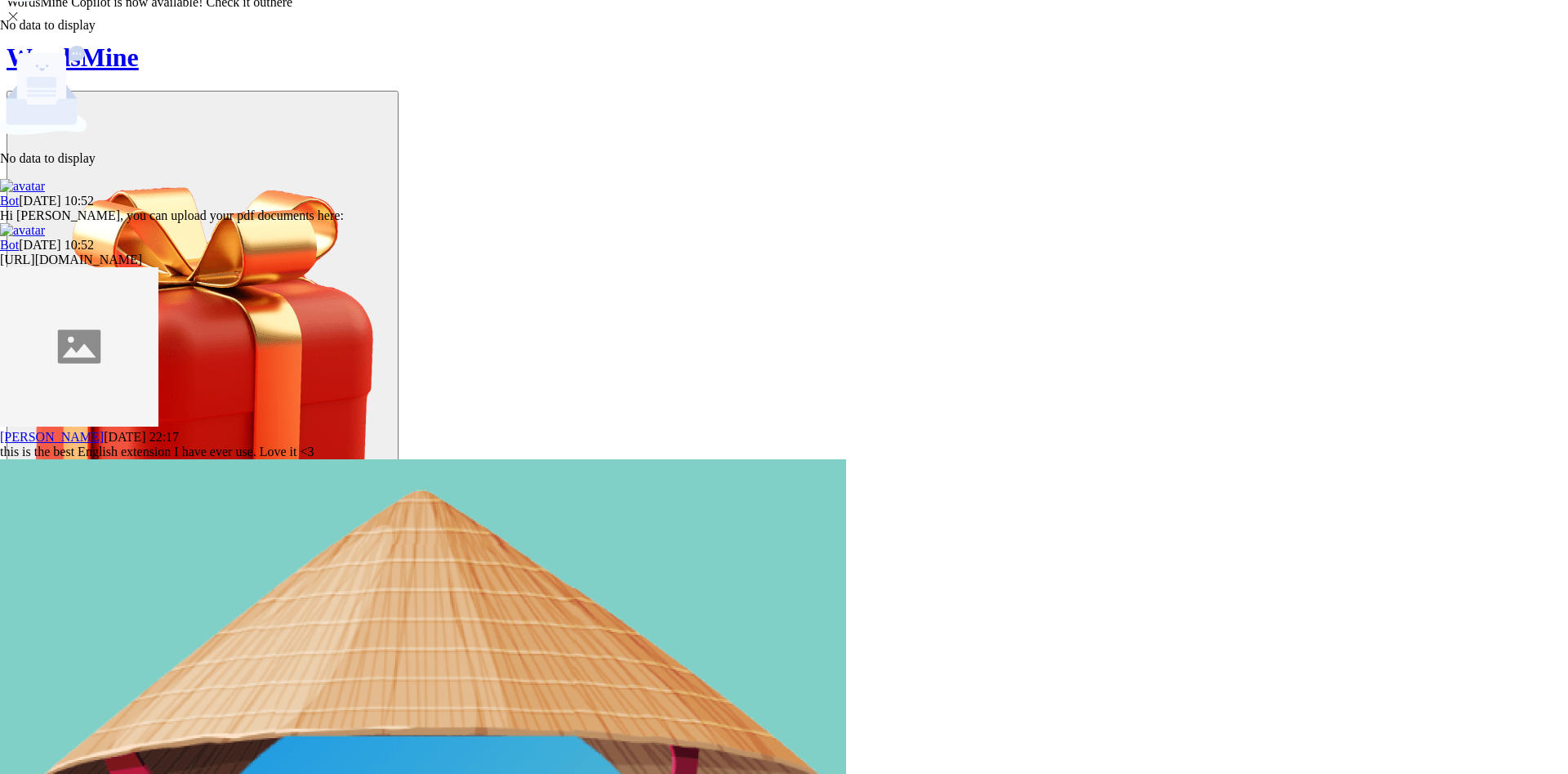
type textarea "- To put things in an exact line or make them parallel + Eg:"
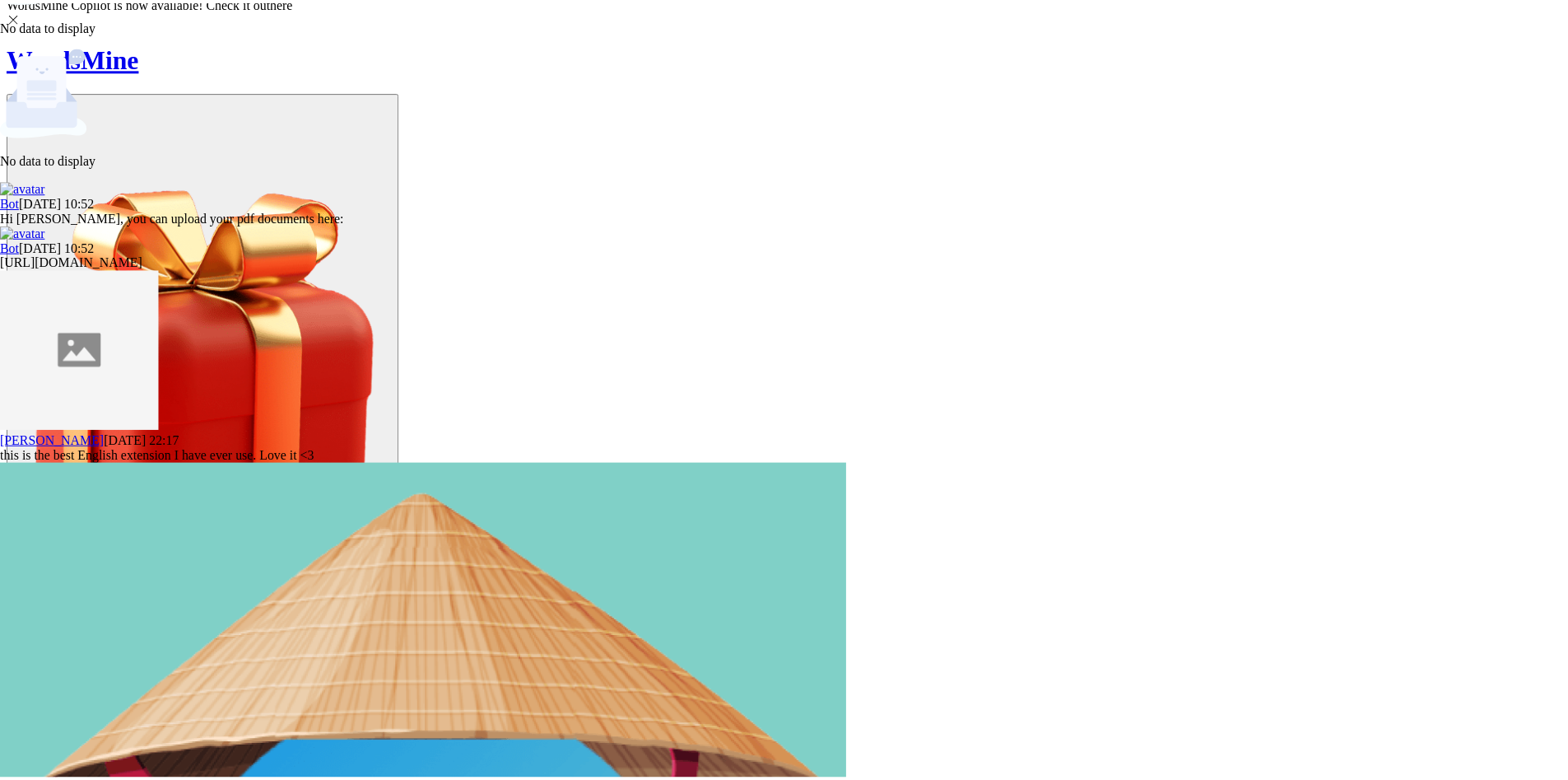
scroll to position [3848, 0]
